Goal: Transaction & Acquisition: Purchase product/service

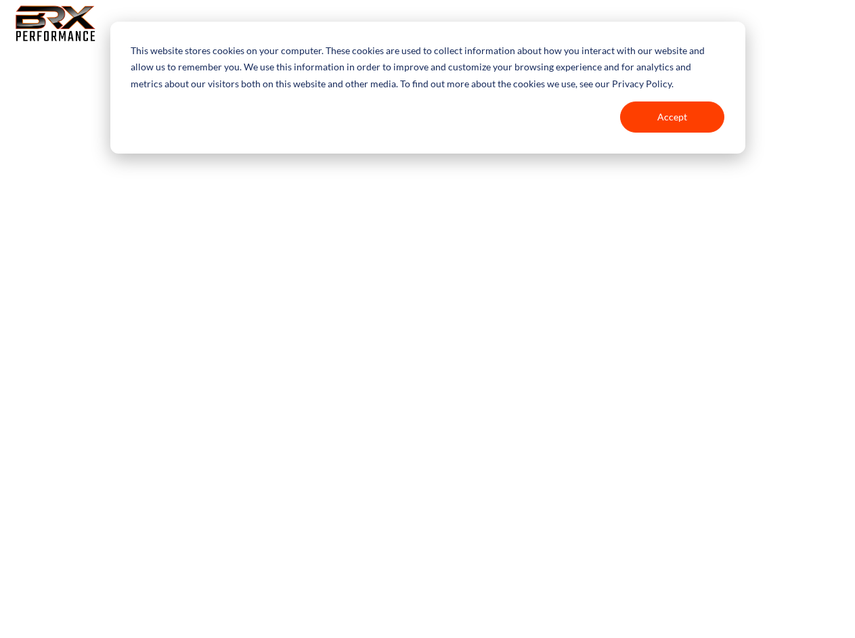
click at [427, 321] on body "This website stores cookies on your computer. These cookies are used to collect…" at bounding box center [427, 324] width 855 height 638
click at [672, 117] on button "Accept" at bounding box center [672, 116] width 104 height 31
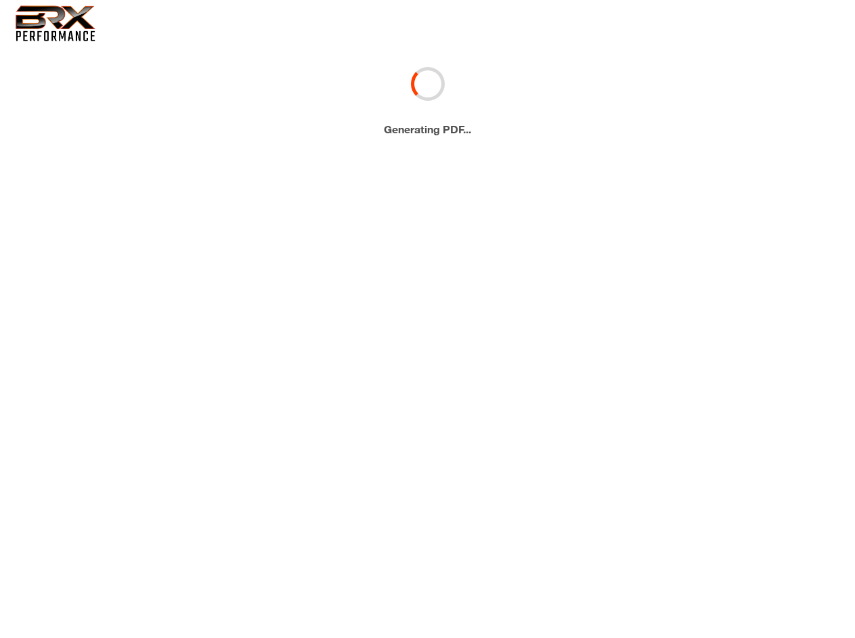
click at [0, 191] on body "This website stores cookies on your computer. These cookies are used to collect…" at bounding box center [427, 324] width 855 height 638
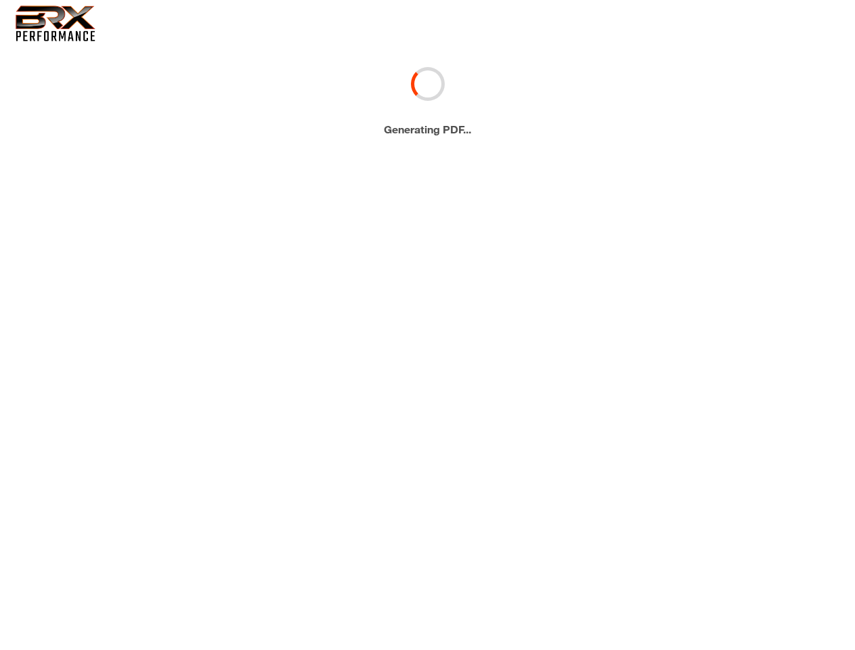
click at [427, 319] on body "This website stores cookies on your computer. These cookies are used to collect…" at bounding box center [427, 330] width 855 height 650
